Goal: Complete application form: Complete application form

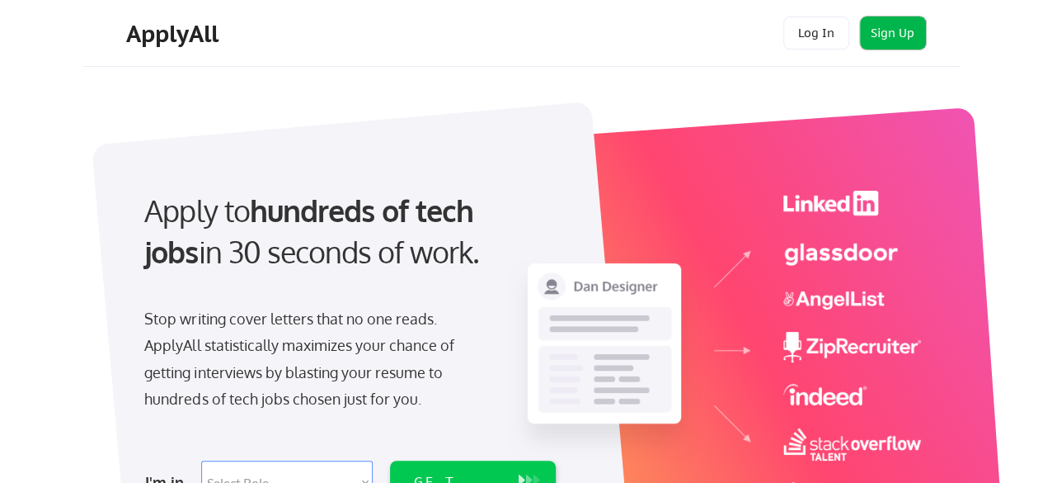
click at [881, 26] on button "Sign Up" at bounding box center [893, 32] width 66 height 33
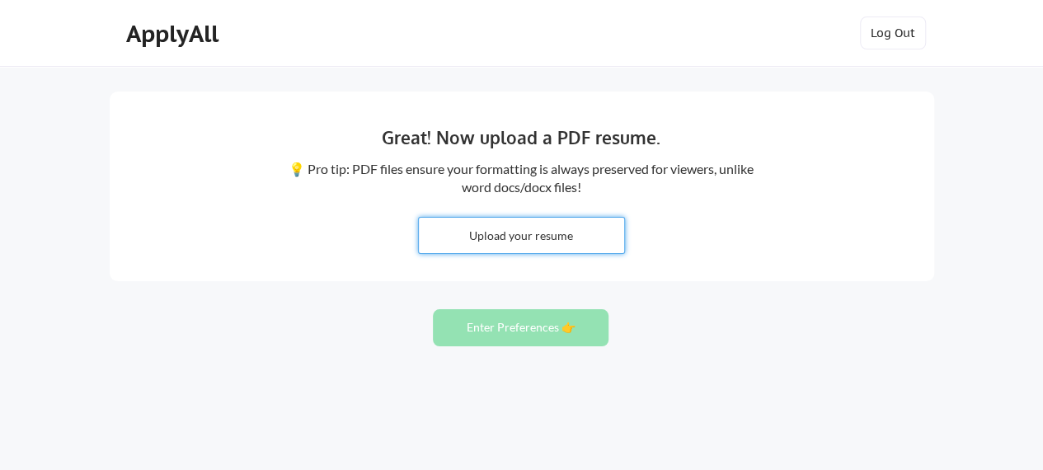
click at [511, 247] on input "file" at bounding box center [521, 235] width 205 height 35
type input "C:\fakepath\Rob Jazwinski 2025 (1).docx"
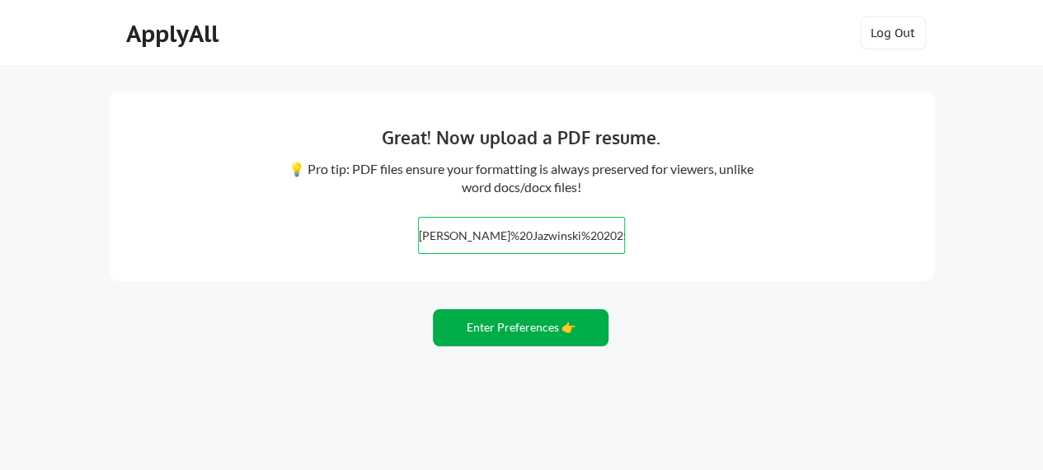
click at [535, 327] on button "Enter Preferences 👉" at bounding box center [521, 327] width 176 height 37
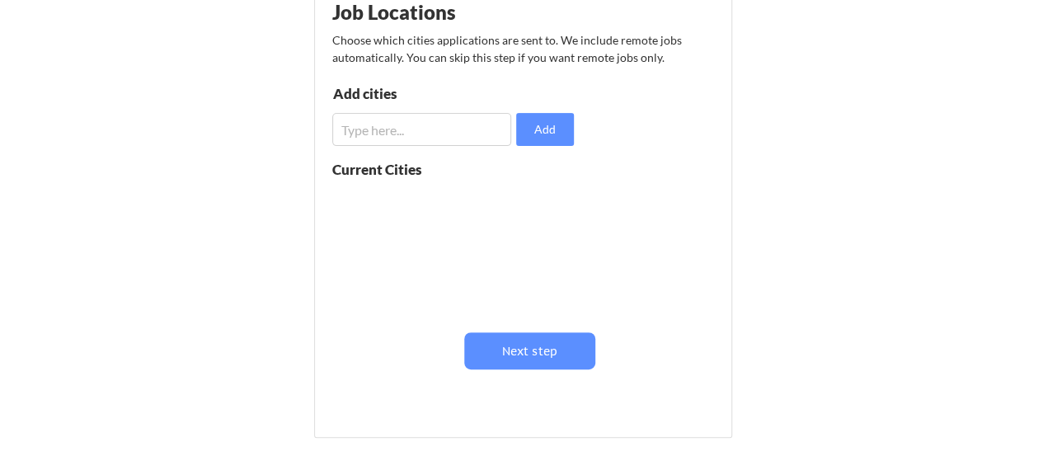
scroll to position [231, 0]
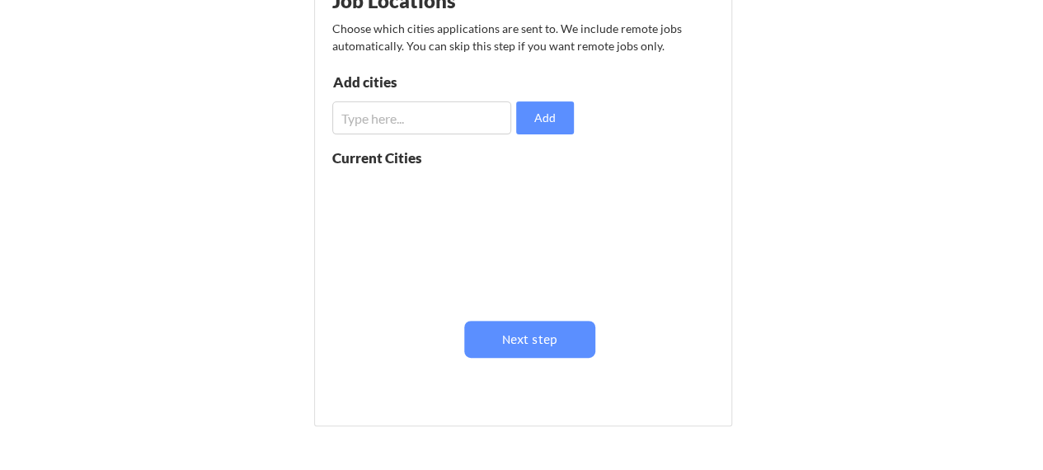
click at [412, 122] on input "input" at bounding box center [422, 117] width 180 height 33
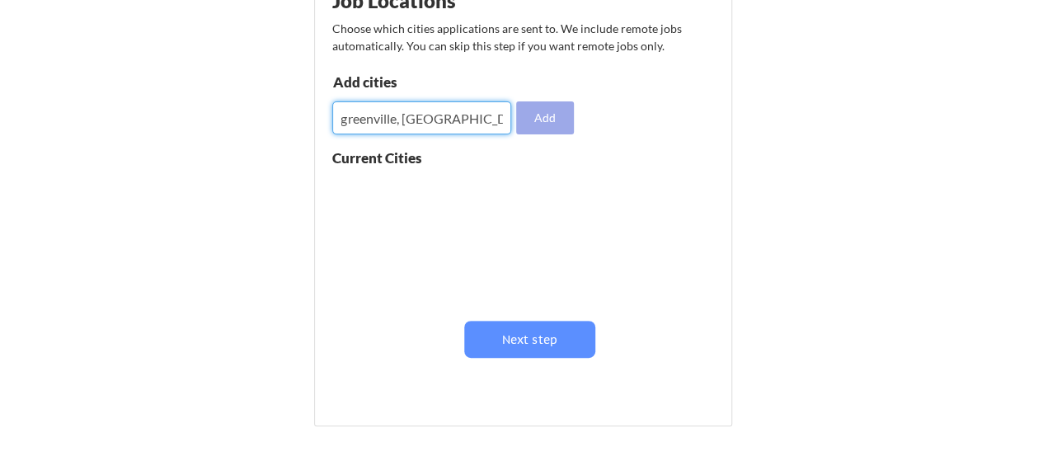
type input "greenville, [GEOGRAPHIC_DATA]"
click at [546, 118] on button "Add" at bounding box center [545, 117] width 58 height 33
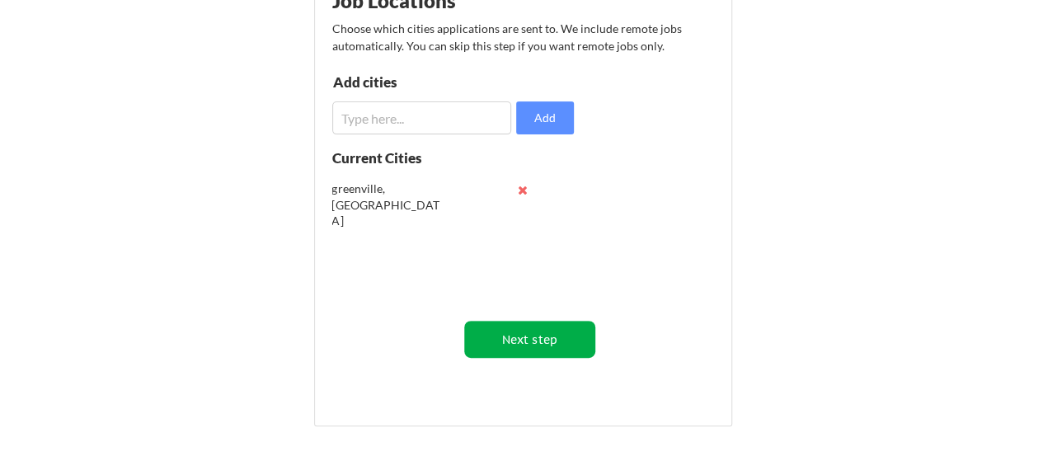
click at [530, 341] on button "Next step" at bounding box center [529, 339] width 131 height 37
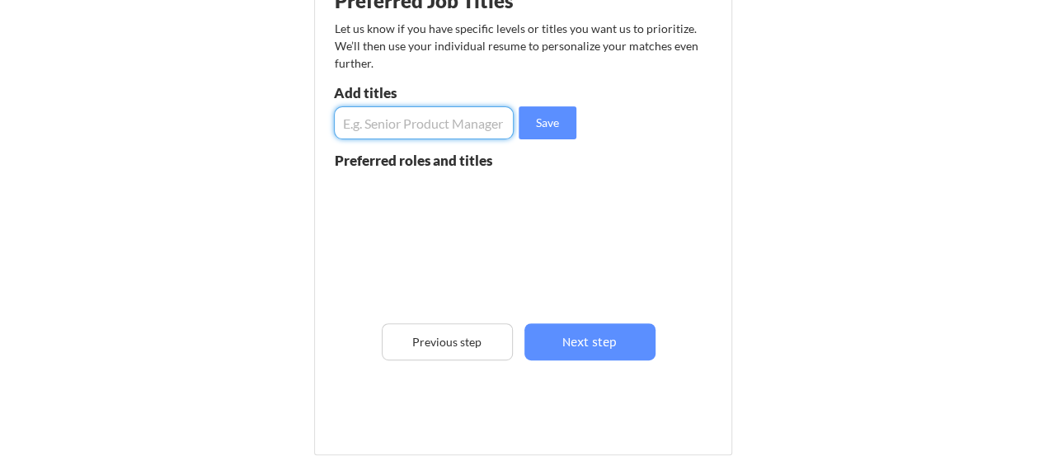
click at [422, 126] on input "input" at bounding box center [424, 122] width 181 height 33
type input "channel account manager"
click at [419, 123] on input "input" at bounding box center [424, 122] width 181 height 33
type input "distribution account manager"
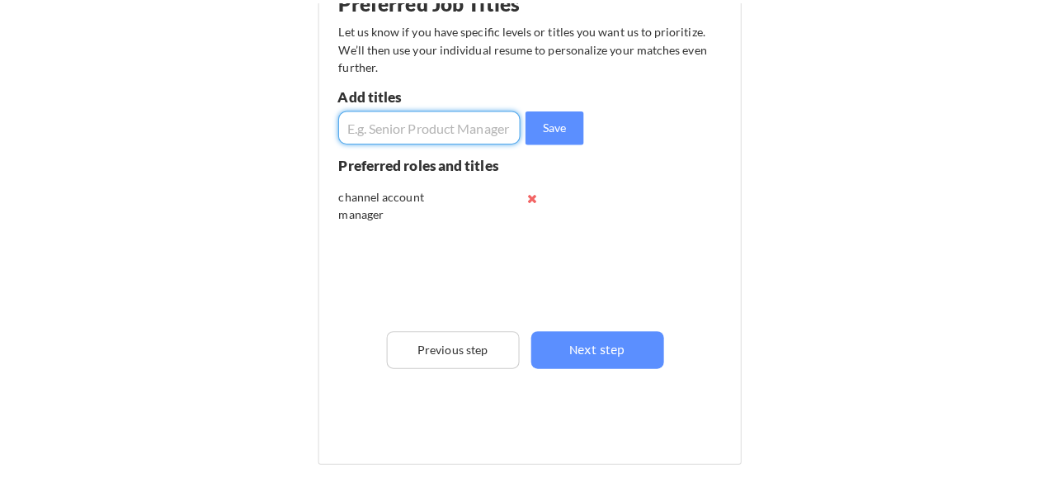
scroll to position [0, 0]
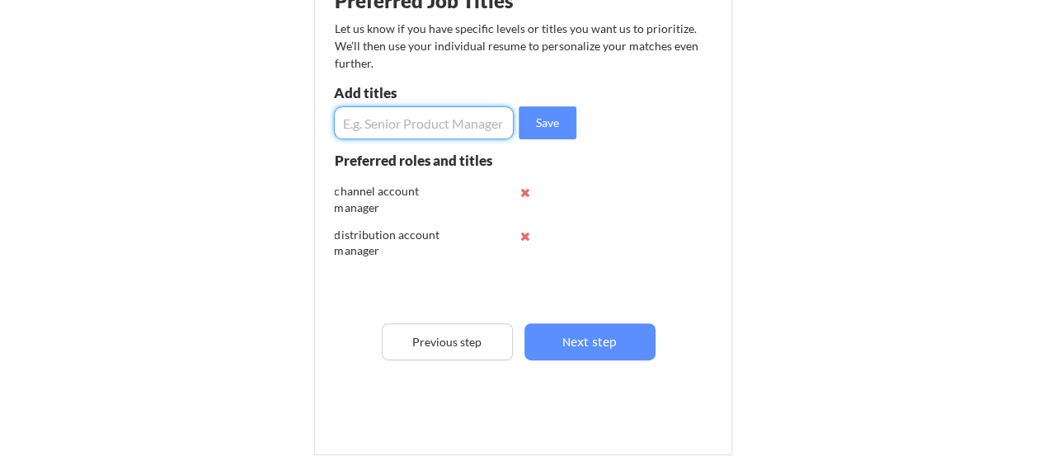
click at [419, 123] on input "input" at bounding box center [424, 122] width 181 height 33
type input "partner sales manager"
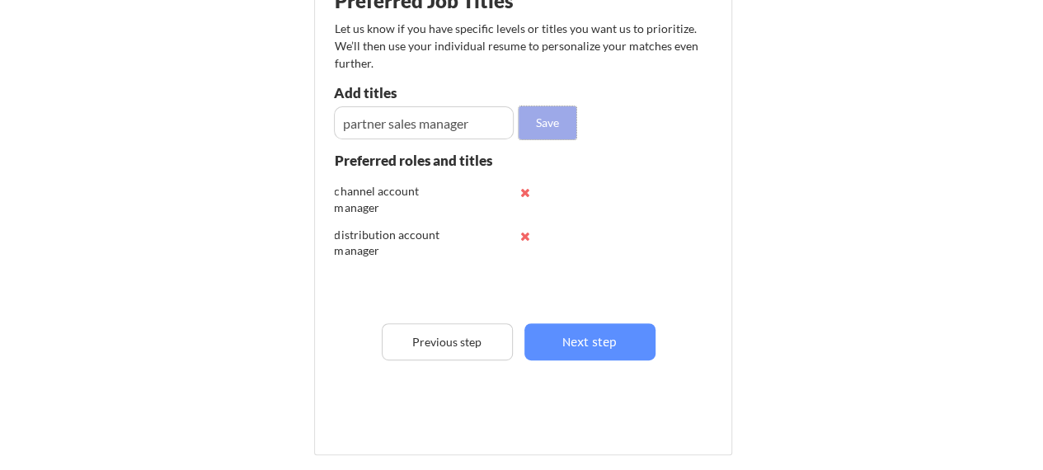
click at [533, 115] on button "Save" at bounding box center [548, 122] width 58 height 33
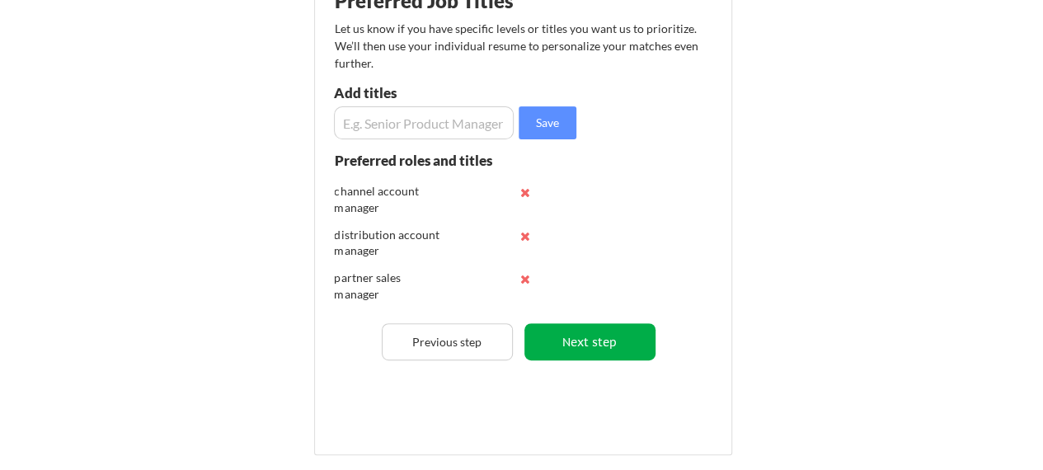
click at [587, 341] on button "Next step" at bounding box center [590, 341] width 131 height 37
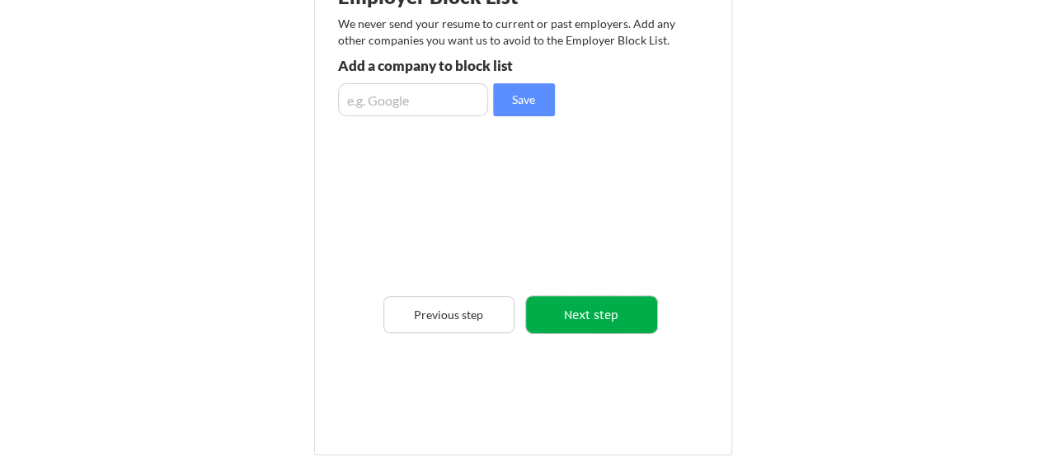
click at [588, 311] on button "Next step" at bounding box center [591, 314] width 131 height 37
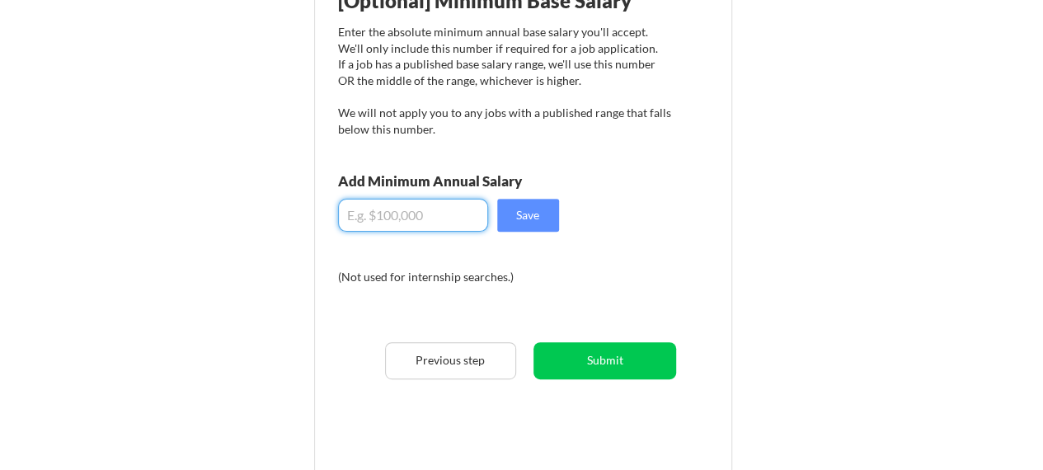
click at [421, 219] on input "input" at bounding box center [413, 215] width 150 height 33
type input "$0"
type input "$115,000"
click at [548, 207] on button "Save" at bounding box center [528, 215] width 62 height 33
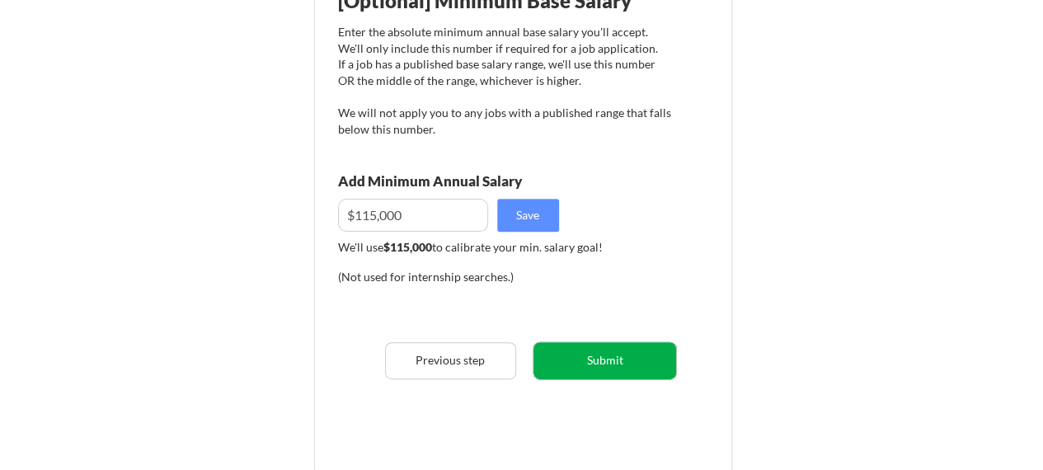
click at [601, 362] on button "Submit" at bounding box center [605, 360] width 143 height 37
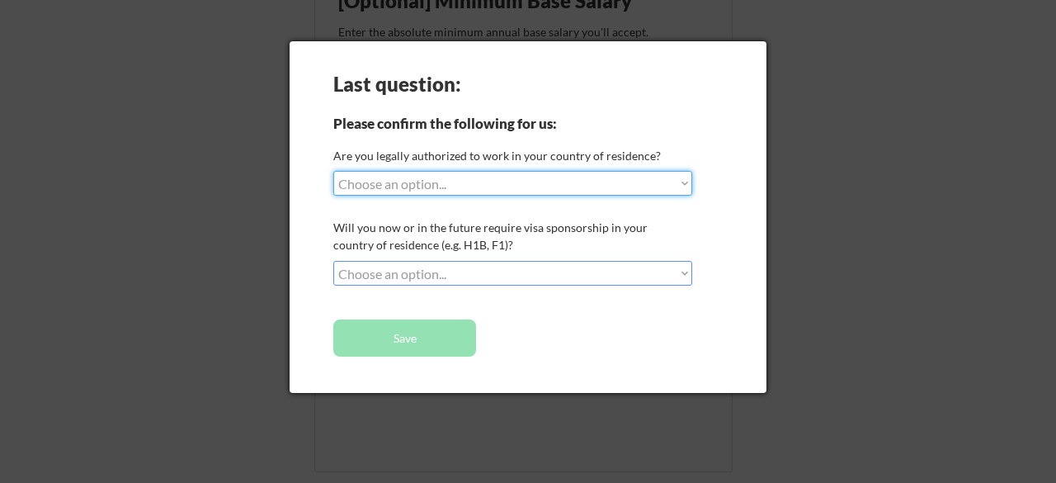
click at [681, 186] on select "Choose an option... Yes, I am a US Citizen Yes, I am a Canadian Citizen Yes, I …" at bounding box center [512, 183] width 359 height 25
select select ""yes__i_am_a_us_citizen""
click at [333, 171] on select "Choose an option... Yes, I am a US Citizen Yes, I am a Canadian Citizen Yes, I …" at bounding box center [512, 183] width 359 height 25
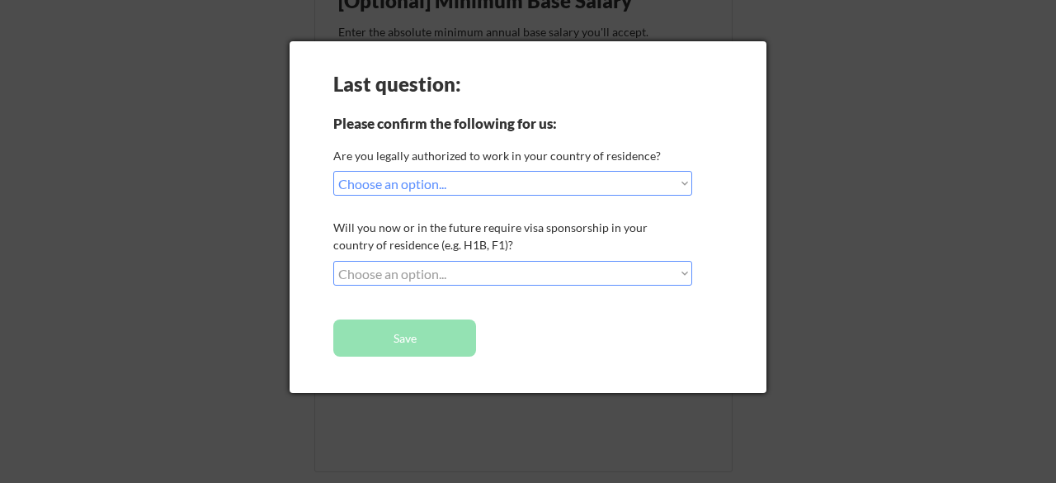
click at [684, 275] on select "Choose an option... No, I will not need sponsorship Yes, I will need sponsorship" at bounding box center [512, 273] width 359 height 25
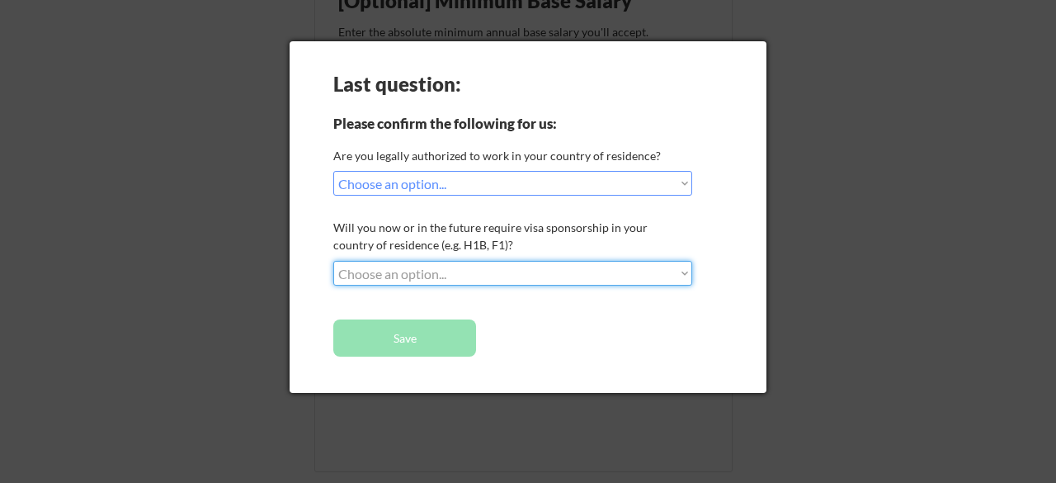
select select ""no__i_will_not_need_sponsorship""
click at [333, 261] on select "Choose an option... No, I will not need sponsorship Yes, I will need sponsorship" at bounding box center [512, 273] width 359 height 25
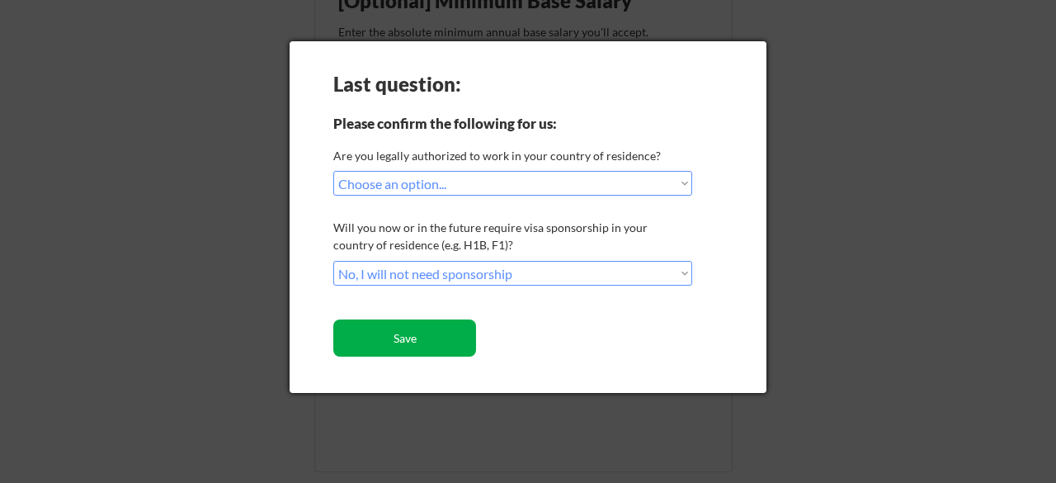
click at [400, 341] on button "Save" at bounding box center [404, 337] width 143 height 37
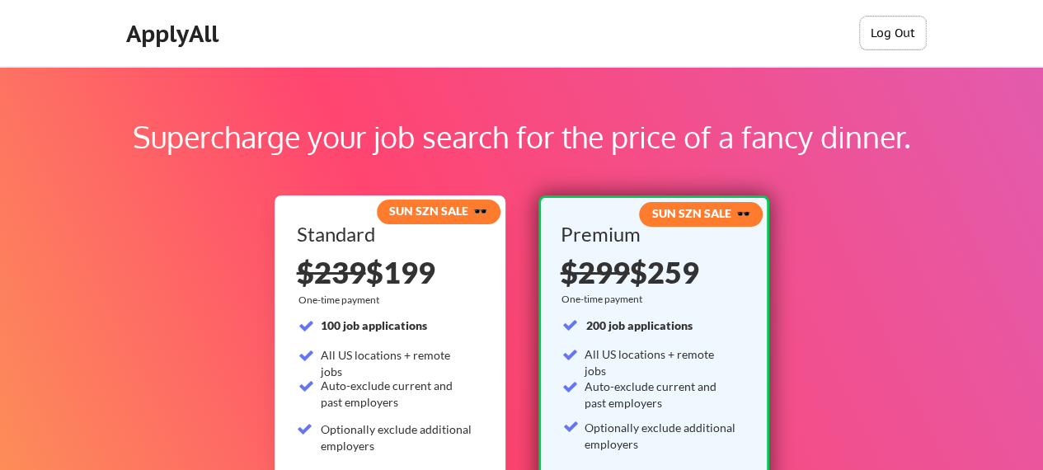
click at [889, 32] on button "Log Out" at bounding box center [893, 32] width 66 height 33
